Goal: Find specific page/section: Find specific page/section

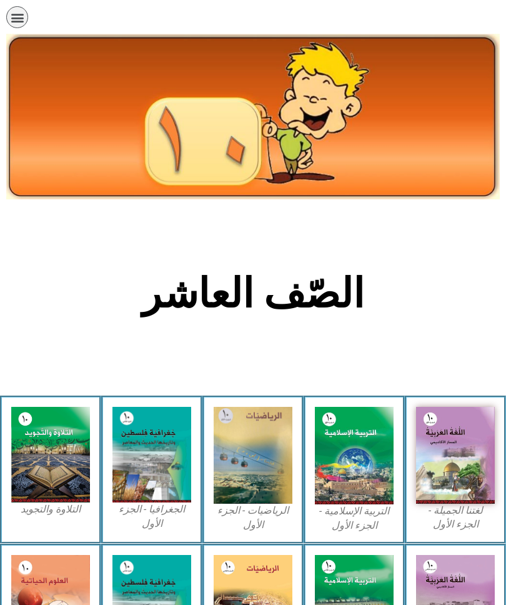
scroll to position [70, 0]
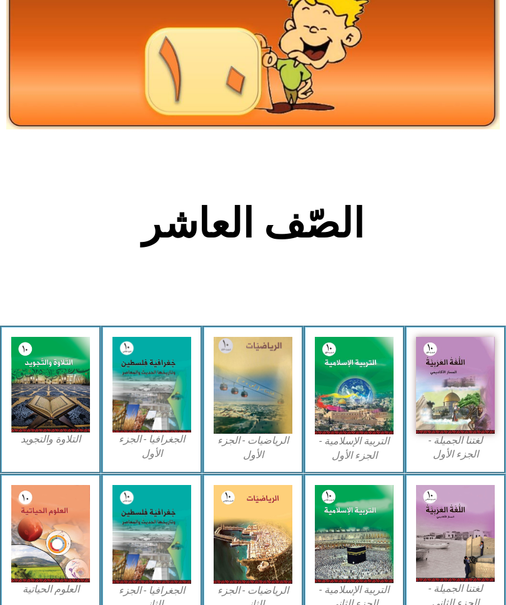
click at [348, 368] on img at bounding box center [354, 386] width 79 height 98
click at [357, 388] on img at bounding box center [354, 386] width 79 height 98
click at [354, 420] on img at bounding box center [354, 386] width 79 height 98
click at [352, 435] on img at bounding box center [354, 386] width 79 height 98
click at [345, 395] on img at bounding box center [354, 386] width 79 height 98
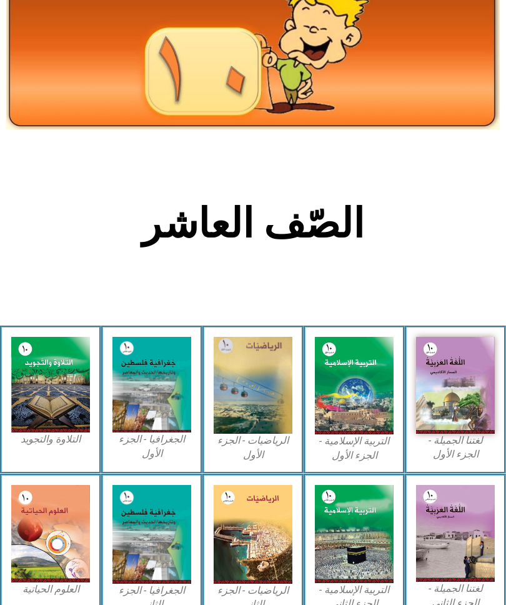
click at [350, 378] on img at bounding box center [354, 386] width 79 height 98
click at [363, 346] on img at bounding box center [354, 386] width 79 height 98
click at [366, 387] on img at bounding box center [354, 386] width 79 height 98
click at [350, 390] on img at bounding box center [354, 386] width 79 height 98
click at [340, 395] on img at bounding box center [354, 386] width 79 height 98
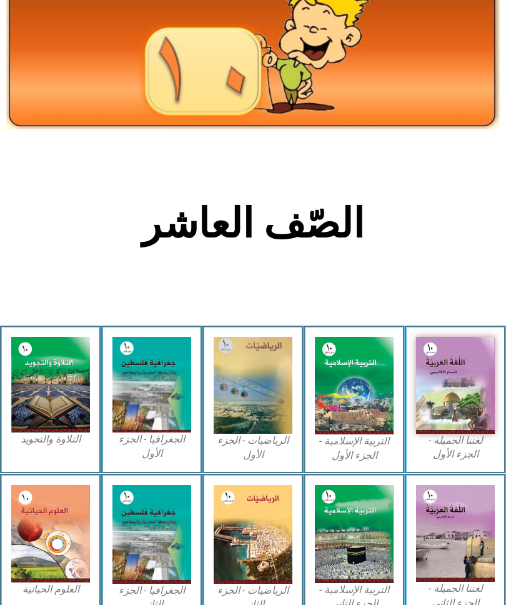
click at [345, 370] on img at bounding box center [354, 386] width 79 height 98
click at [346, 366] on img at bounding box center [354, 386] width 79 height 98
click at [352, 380] on img at bounding box center [354, 386] width 79 height 98
click at [363, 351] on img at bounding box center [354, 386] width 79 height 98
click at [376, 372] on img at bounding box center [354, 386] width 79 height 98
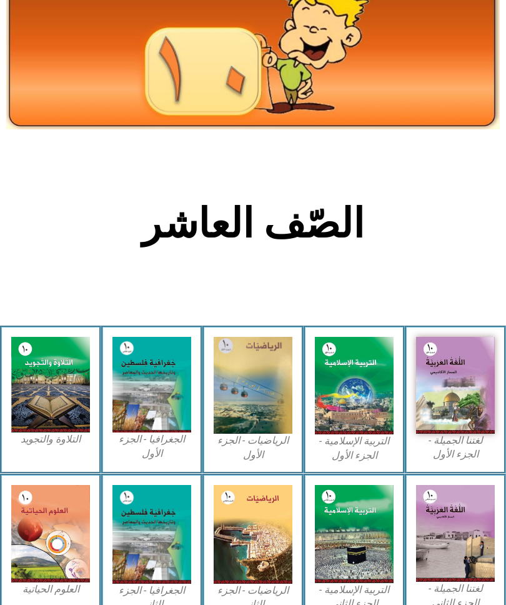
click at [374, 380] on img at bounding box center [354, 386] width 79 height 98
click at [353, 361] on img at bounding box center [354, 386] width 79 height 98
click at [361, 447] on figcaption "التربية الإسلامية - الجزء الأول" at bounding box center [354, 449] width 79 height 28
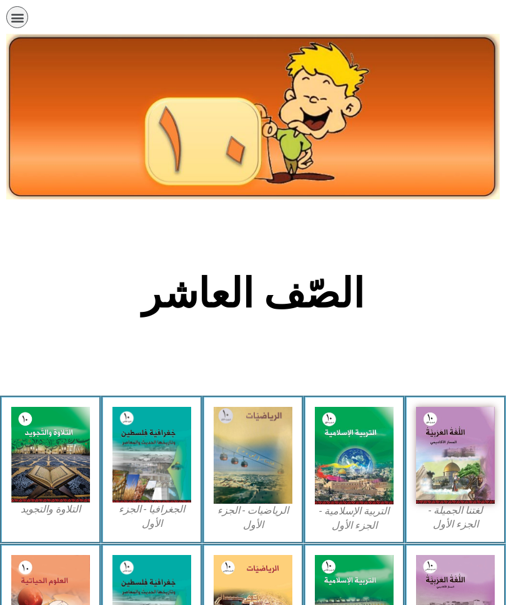
click at [359, 468] on img at bounding box center [354, 456] width 79 height 98
click at [365, 441] on img at bounding box center [354, 456] width 79 height 98
click at [336, 443] on img at bounding box center [354, 456] width 79 height 98
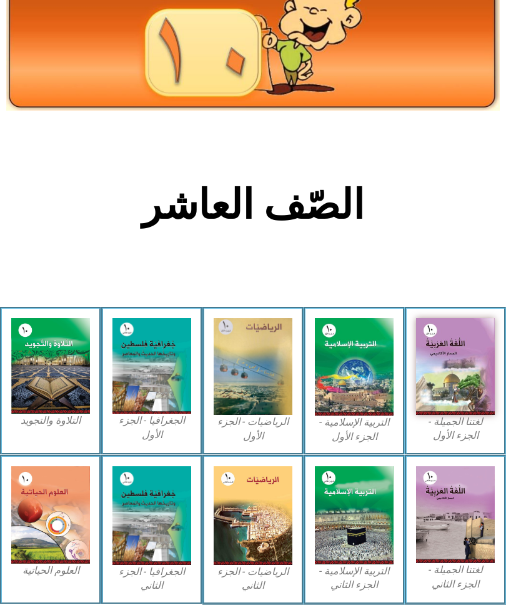
scroll to position [93, 0]
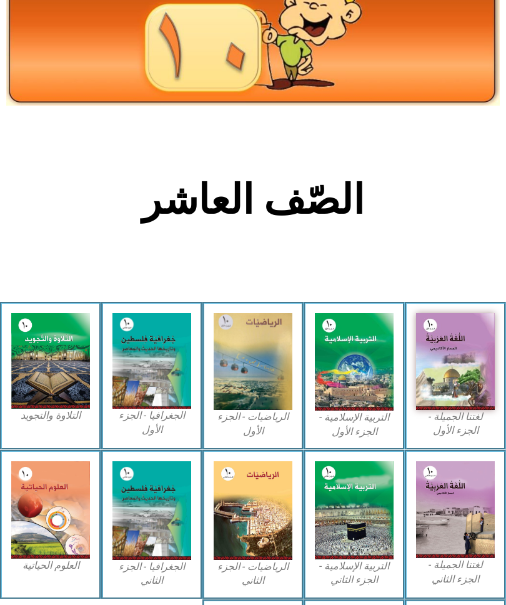
click at [343, 393] on img at bounding box center [354, 363] width 79 height 98
click at [351, 412] on img at bounding box center [354, 363] width 79 height 98
click at [361, 374] on img at bounding box center [354, 363] width 79 height 98
click at [361, 383] on img at bounding box center [354, 363] width 79 height 98
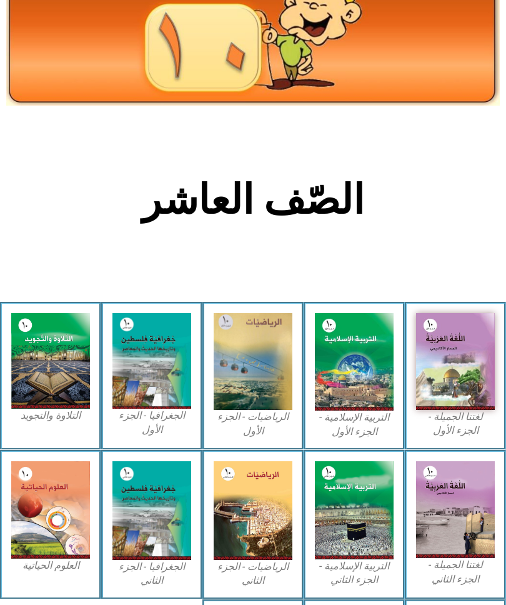
click at [373, 433] on figcaption "التربية الإسلامية - الجزء الأول" at bounding box center [354, 425] width 79 height 28
click at [373, 443] on div "التربية الإسلامية - الجزء الأول" at bounding box center [354, 376] width 101 height 149
click at [371, 421] on figcaption "التربية الإسلامية - الجزء الأول" at bounding box center [354, 425] width 79 height 28
click at [334, 375] on img at bounding box center [354, 362] width 79 height 98
click at [326, 375] on img at bounding box center [354, 362] width 79 height 98
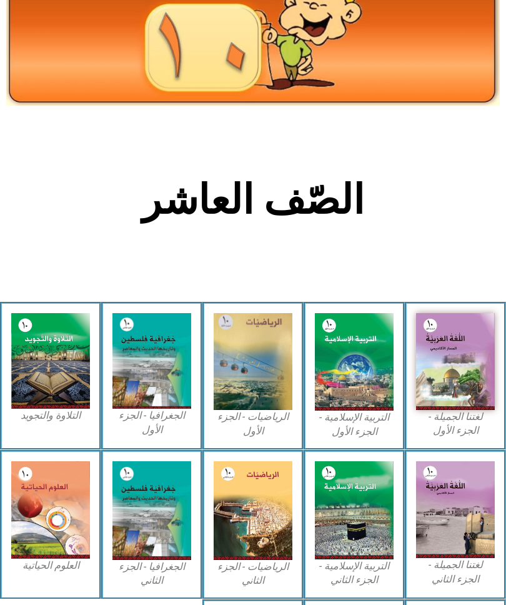
click at [359, 342] on img at bounding box center [354, 362] width 79 height 98
click at [438, 226] on div "الصّف العاشر" at bounding box center [254, 206] width 416 height 65
click at [365, 378] on img at bounding box center [354, 362] width 79 height 98
click at [353, 365] on img at bounding box center [354, 362] width 79 height 98
click at [367, 359] on img at bounding box center [354, 362] width 79 height 98
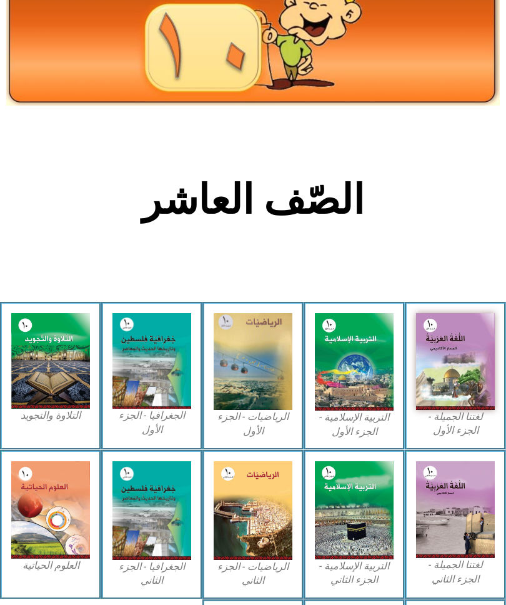
click at [360, 382] on img at bounding box center [354, 362] width 79 height 98
click at [376, 371] on img at bounding box center [354, 362] width 79 height 98
click at [372, 378] on img at bounding box center [354, 362] width 79 height 98
click at [370, 383] on img at bounding box center [354, 362] width 79 height 98
click at [359, 373] on img at bounding box center [354, 362] width 79 height 98
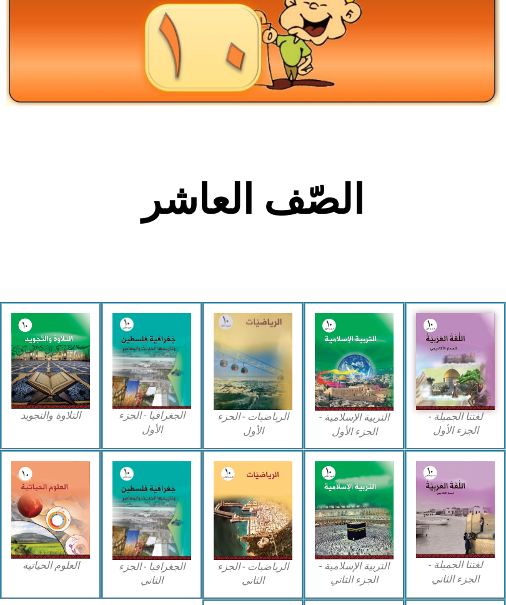
click at [361, 365] on img at bounding box center [354, 362] width 79 height 98
click at [366, 363] on img at bounding box center [354, 362] width 79 height 98
click at [367, 379] on img at bounding box center [354, 362] width 79 height 98
click at [382, 369] on img at bounding box center [354, 362] width 79 height 98
click at [350, 443] on div "التربية الإسلامية - الجزء الأول" at bounding box center [354, 376] width 101 height 149
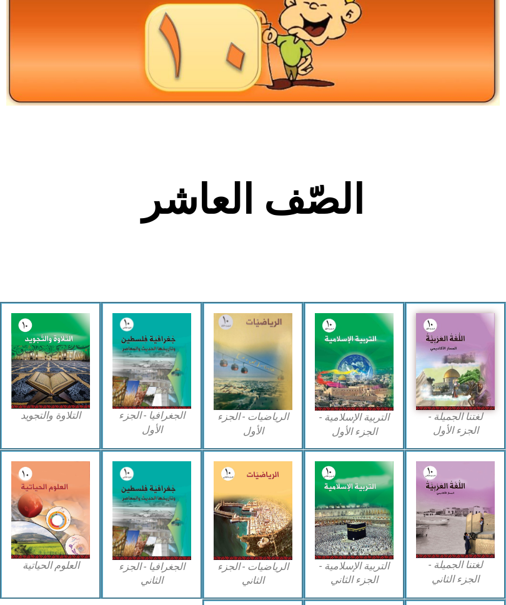
click at [364, 424] on figcaption "التربية الإسلامية - الجزء الأول" at bounding box center [354, 425] width 79 height 28
click at [370, 424] on figcaption "التربية الإسلامية - الجزء الأول" at bounding box center [354, 425] width 79 height 28
click at [375, 369] on img at bounding box center [354, 362] width 79 height 98
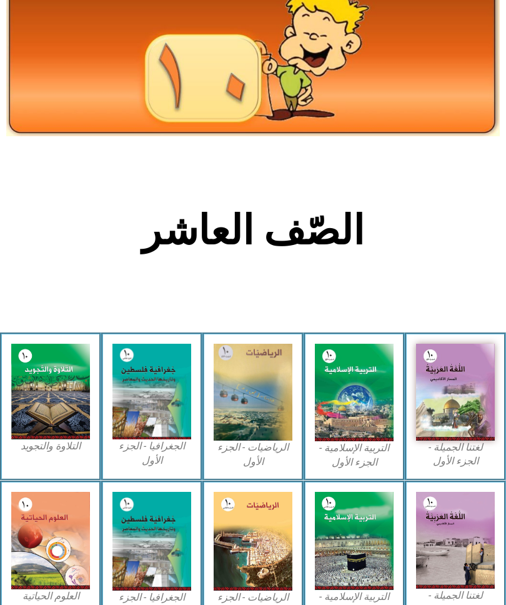
scroll to position [0, 0]
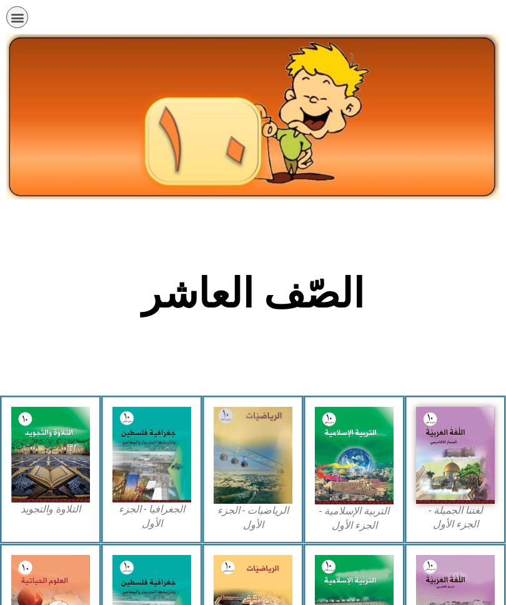
click at [375, 465] on img at bounding box center [354, 456] width 79 height 98
click at [327, 425] on img at bounding box center [354, 456] width 79 height 98
click at [366, 458] on img at bounding box center [354, 456] width 79 height 98
click at [335, 459] on img at bounding box center [354, 456] width 79 height 98
click at [355, 464] on img at bounding box center [354, 456] width 79 height 98
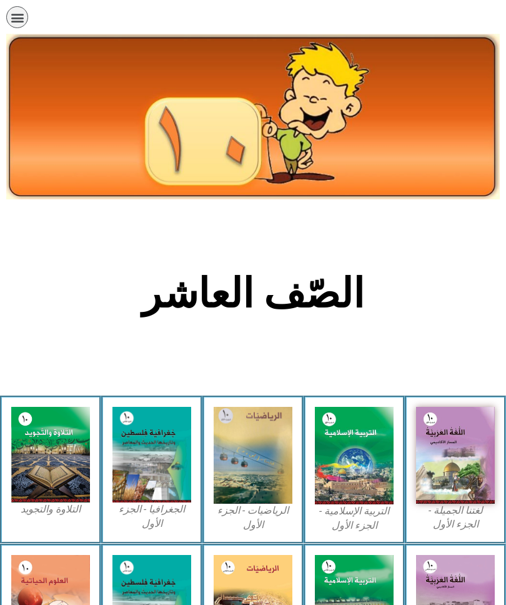
click at [380, 439] on img at bounding box center [354, 456] width 79 height 98
click at [349, 423] on img at bounding box center [354, 456] width 79 height 98
click at [345, 424] on img at bounding box center [354, 456] width 79 height 98
click at [343, 445] on img at bounding box center [354, 456] width 79 height 98
click at [353, 436] on img at bounding box center [354, 456] width 79 height 98
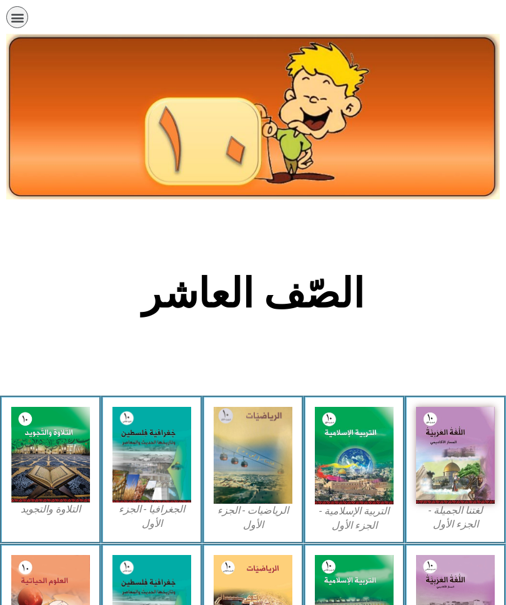
click at [346, 477] on img at bounding box center [354, 456] width 79 height 98
click at [376, 462] on img at bounding box center [354, 456] width 79 height 98
click at [359, 436] on img at bounding box center [354, 456] width 79 height 98
click at [365, 447] on img at bounding box center [354, 456] width 79 height 98
click at [368, 451] on img at bounding box center [354, 456] width 79 height 98
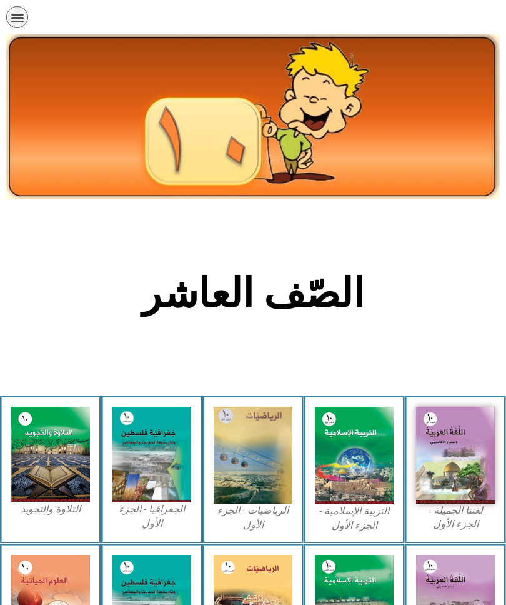
click at [371, 443] on img at bounding box center [354, 456] width 79 height 98
click at [367, 443] on img at bounding box center [354, 456] width 79 height 98
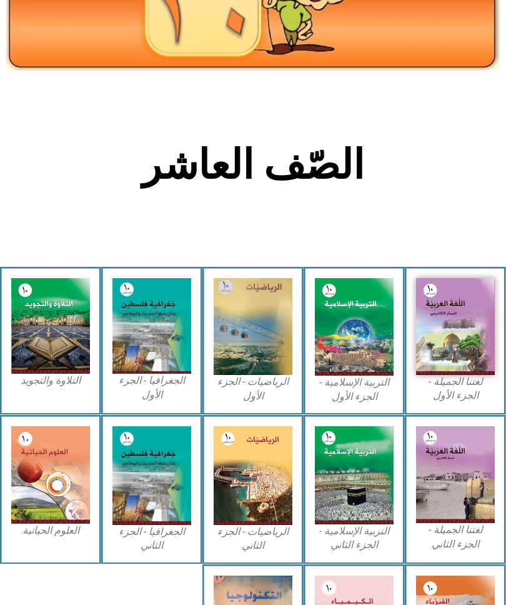
click at [353, 331] on img at bounding box center [354, 328] width 79 height 98
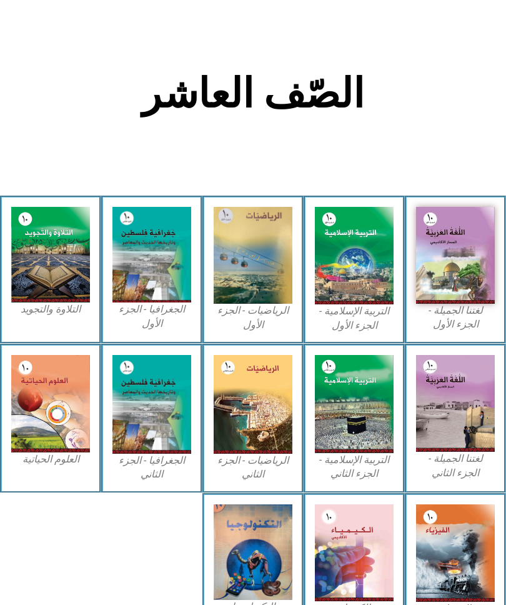
scroll to position [201, 0]
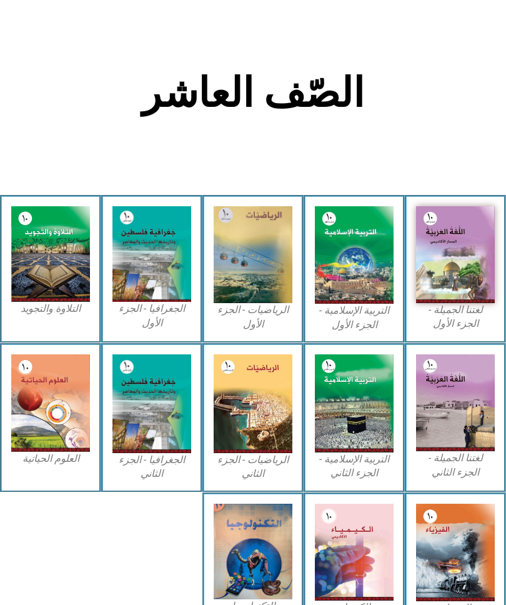
click at [368, 259] on img at bounding box center [354, 255] width 79 height 98
click at [369, 254] on img at bounding box center [354, 255] width 79 height 98
click at [366, 263] on img at bounding box center [354, 255] width 79 height 98
click at [369, 254] on img at bounding box center [354, 255] width 79 height 98
click at [369, 259] on img at bounding box center [354, 255] width 79 height 98
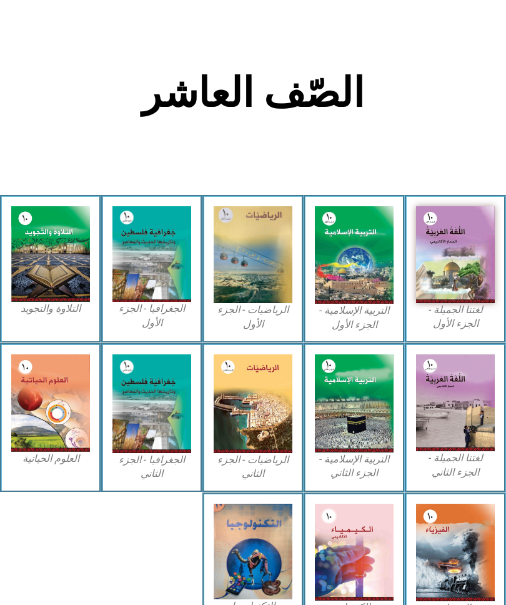
click at [368, 265] on img at bounding box center [354, 255] width 79 height 98
click at [353, 326] on figcaption "التربية الإسلامية - الجزء الأول" at bounding box center [354, 318] width 79 height 28
click at [371, 295] on img at bounding box center [354, 255] width 79 height 98
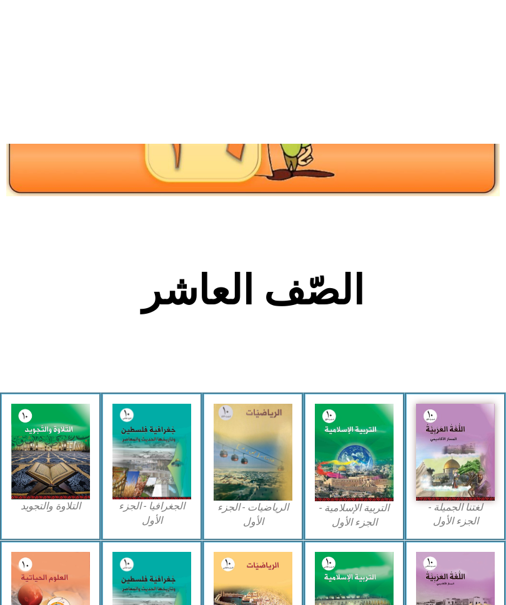
scroll to position [0, 0]
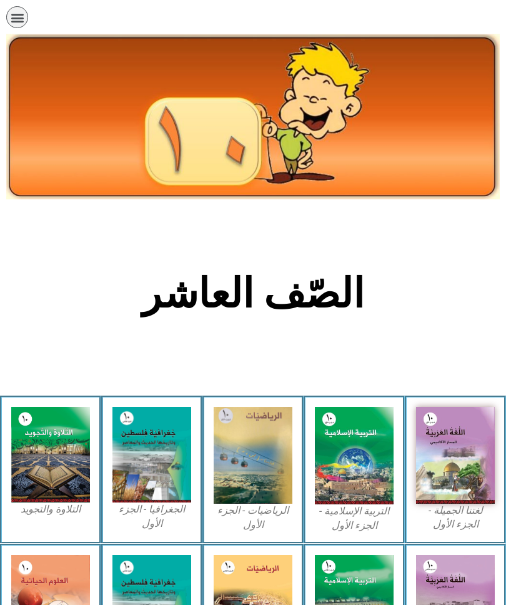
click at [365, 431] on img at bounding box center [354, 456] width 79 height 98
click at [371, 446] on img at bounding box center [354, 456] width 79 height 98
click at [371, 448] on img at bounding box center [354, 456] width 79 height 98
click at [375, 449] on img at bounding box center [354, 456] width 79 height 98
click at [382, 441] on img at bounding box center [354, 456] width 79 height 98
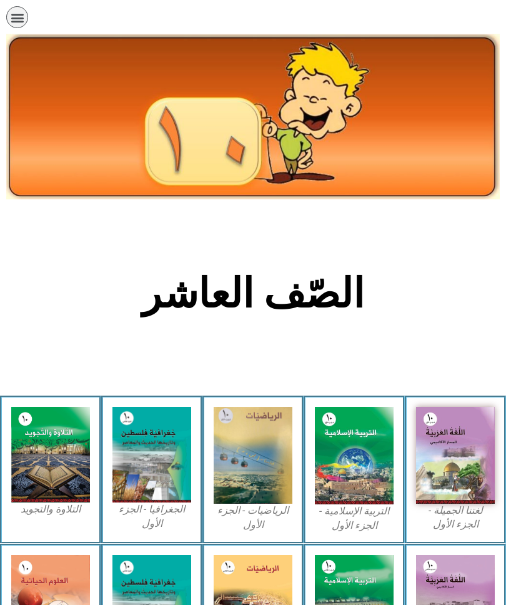
click at [346, 470] on img at bounding box center [354, 456] width 79 height 98
click at [370, 466] on img at bounding box center [354, 456] width 79 height 98
click at [371, 422] on img at bounding box center [354, 456] width 79 height 98
click at [345, 448] on img at bounding box center [354, 456] width 79 height 98
click at [361, 454] on img at bounding box center [354, 456] width 79 height 98
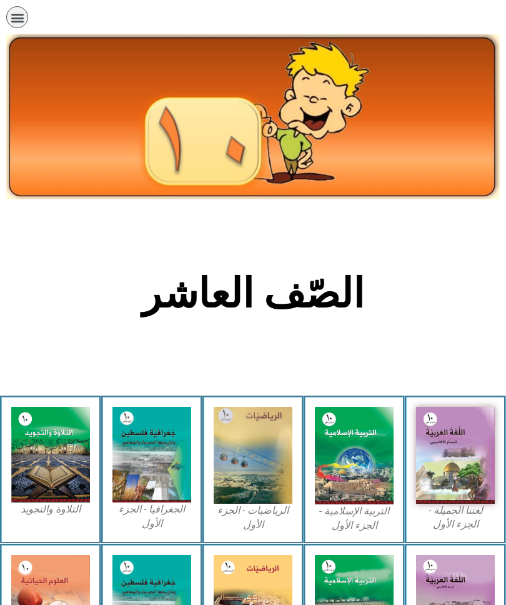
click at [361, 453] on img at bounding box center [354, 456] width 79 height 98
click at [355, 518] on figcaption "التربية الإسلامية - الجزء الأول" at bounding box center [354, 519] width 79 height 28
click at [355, 516] on figcaption "التربية الإسلامية - الجزء الأول" at bounding box center [354, 519] width 79 height 28
click at [350, 432] on img at bounding box center [354, 456] width 79 height 98
click at [356, 420] on img at bounding box center [354, 456] width 79 height 98
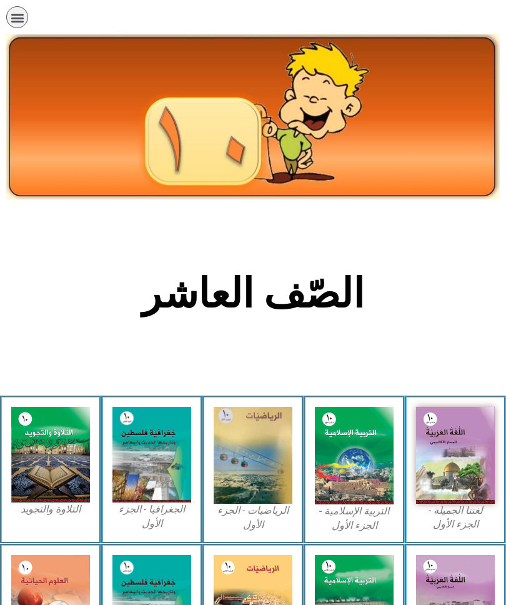
click at [368, 418] on img at bounding box center [354, 456] width 79 height 98
click at [386, 432] on img at bounding box center [354, 456] width 79 height 98
click at [345, 501] on img at bounding box center [354, 456] width 79 height 98
click at [385, 443] on img at bounding box center [354, 456] width 79 height 98
click at [367, 475] on img at bounding box center [354, 456] width 79 height 98
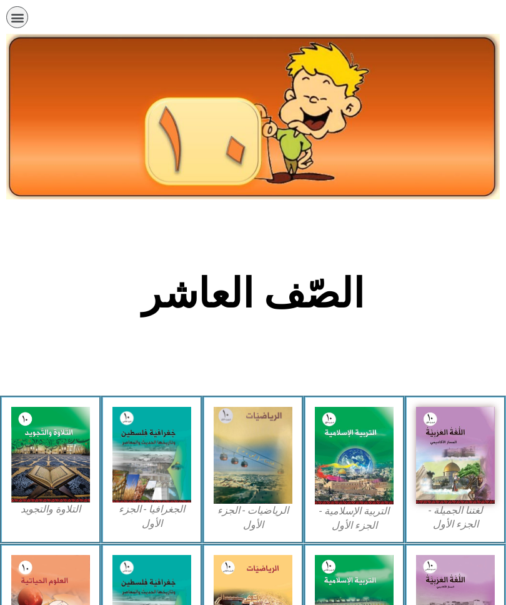
click at [380, 445] on img at bounding box center [354, 456] width 79 height 98
click at [343, 445] on img at bounding box center [354, 456] width 79 height 98
click at [337, 440] on img at bounding box center [354, 456] width 79 height 98
click at [337, 435] on img at bounding box center [354, 456] width 79 height 98
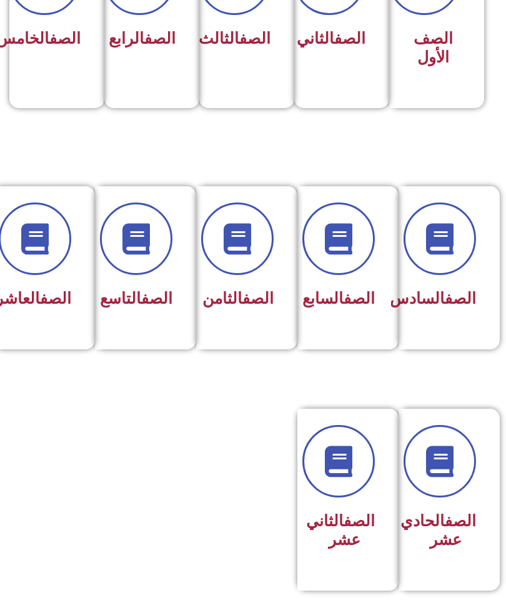
scroll to position [411, 0]
click at [56, 251] on span at bounding box center [35, 239] width 73 height 73
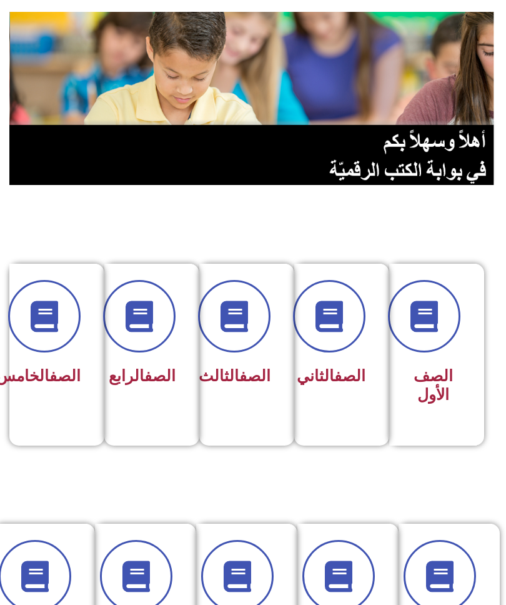
scroll to position [0, 0]
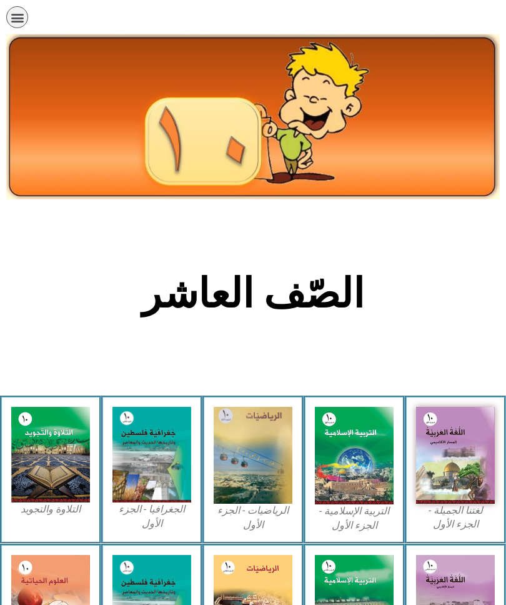
click at [356, 458] on img at bounding box center [354, 456] width 79 height 98
click at [367, 461] on img at bounding box center [354, 456] width 79 height 98
click at [366, 461] on img at bounding box center [354, 456] width 79 height 98
click at [368, 448] on img at bounding box center [354, 456] width 79 height 98
click at [346, 458] on img at bounding box center [354, 456] width 79 height 98
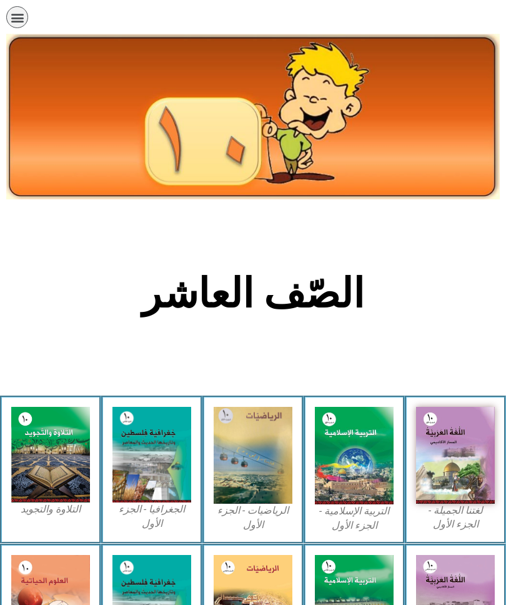
click at [372, 444] on img at bounding box center [354, 456] width 79 height 98
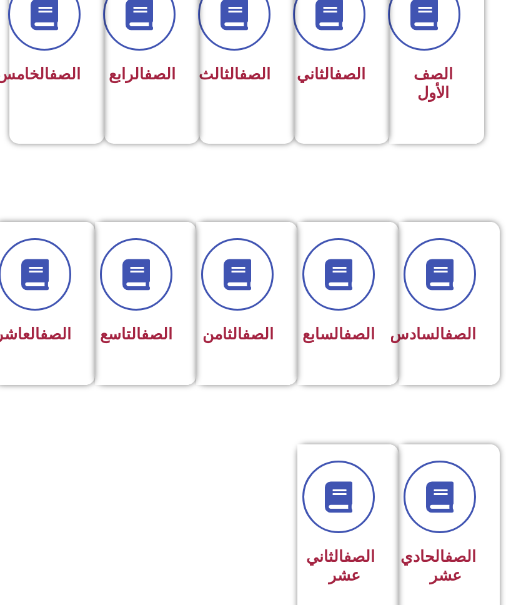
scroll to position [375, 0]
click at [31, 270] on icon at bounding box center [34, 274] width 31 height 31
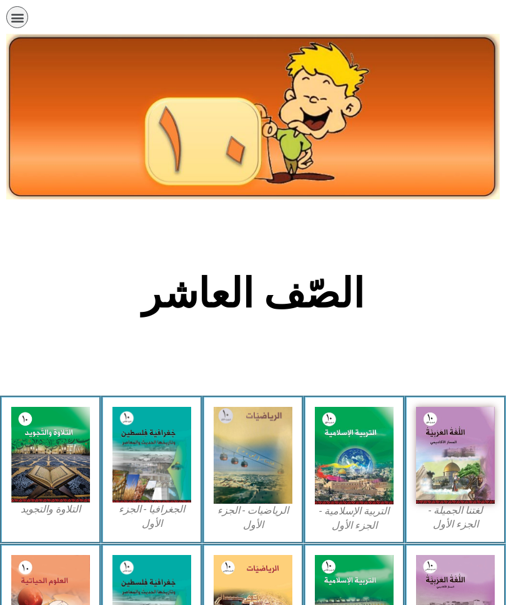
click at [346, 440] on img at bounding box center [354, 456] width 79 height 98
click at [368, 455] on img at bounding box center [354, 456] width 79 height 98
click at [377, 450] on img at bounding box center [354, 456] width 79 height 98
click at [368, 478] on img at bounding box center [354, 456] width 79 height 98
click at [365, 465] on img at bounding box center [354, 456] width 79 height 98
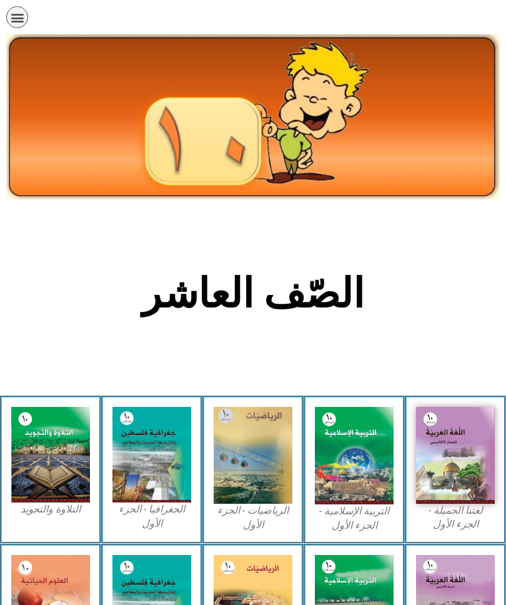
click at [381, 448] on img at bounding box center [354, 456] width 79 height 98
click at [368, 485] on img at bounding box center [354, 456] width 79 height 98
click at [375, 461] on img at bounding box center [354, 456] width 79 height 98
click at [376, 443] on img at bounding box center [354, 456] width 79 height 98
click at [378, 430] on img at bounding box center [354, 456] width 79 height 98
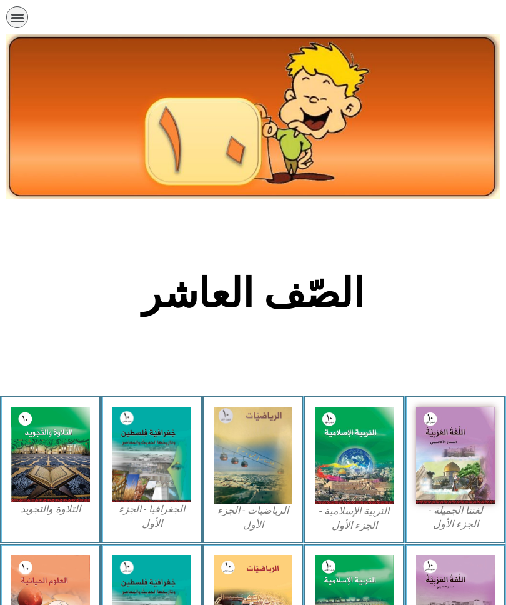
click at [500, 238] on section "الصّف العاشر" at bounding box center [253, 301] width 506 height 190
click at [357, 446] on img at bounding box center [354, 456] width 79 height 98
click at [384, 462] on img at bounding box center [354, 456] width 79 height 98
click at [386, 466] on img at bounding box center [354, 456] width 79 height 98
click at [390, 464] on img at bounding box center [354, 456] width 79 height 98
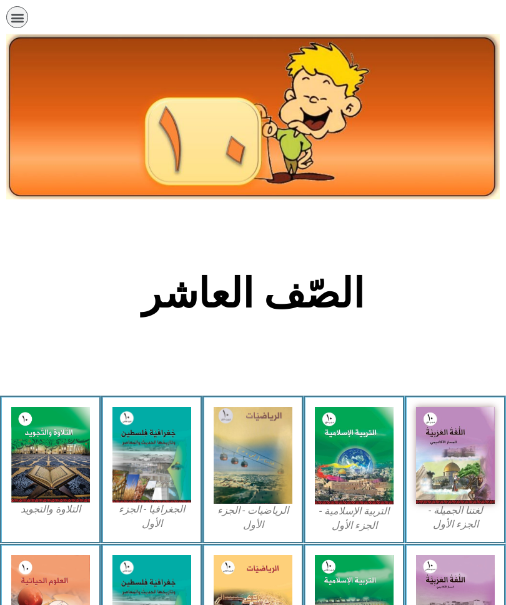
click at [340, 461] on img at bounding box center [354, 456] width 79 height 98
click at [356, 441] on img at bounding box center [354, 456] width 79 height 98
